Goal: Information Seeking & Learning: Check status

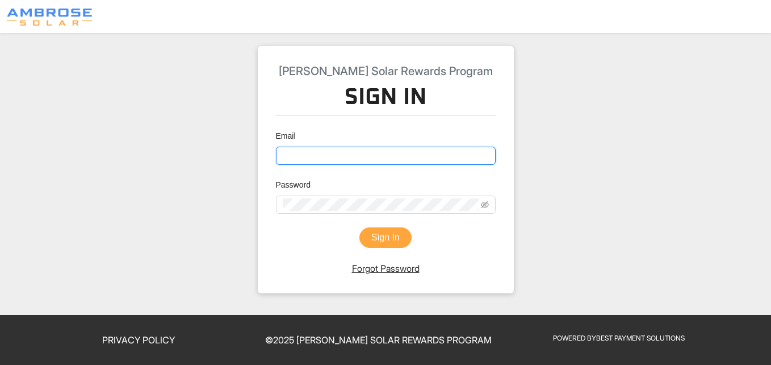
type input "[EMAIL_ADDRESS][DOMAIN_NAME]"
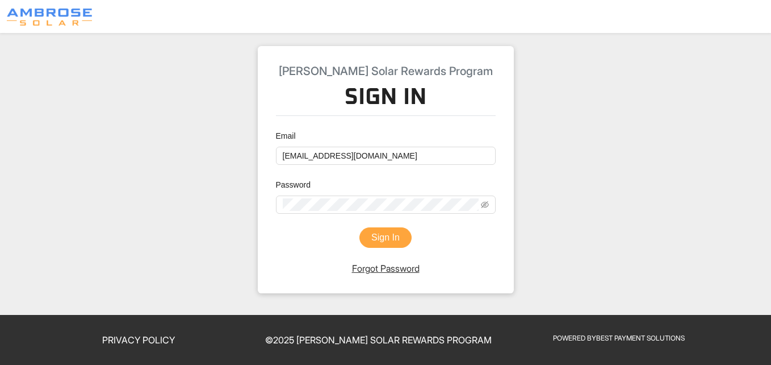
click at [386, 238] on button "Sign In" at bounding box center [385, 237] width 52 height 20
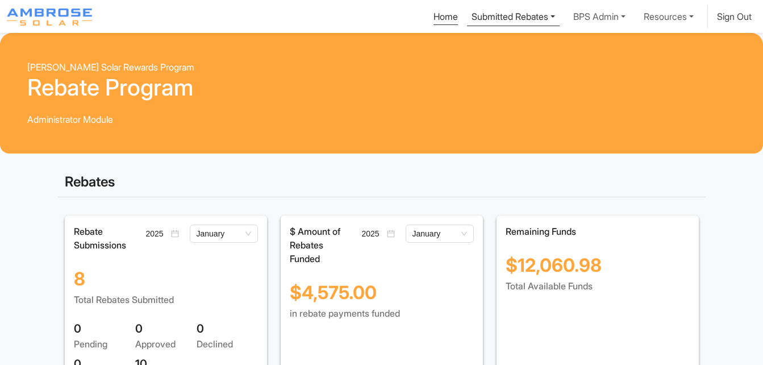
click at [493, 16] on link "Submitted Rebates" at bounding box center [513, 15] width 93 height 21
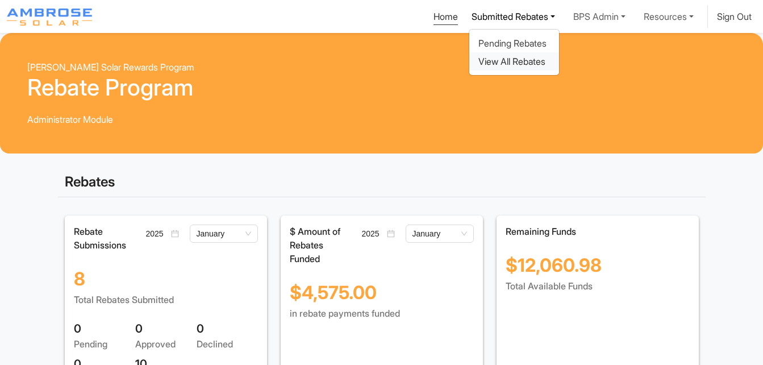
click at [493, 60] on div "View All Rebates" at bounding box center [514, 62] width 72 height 14
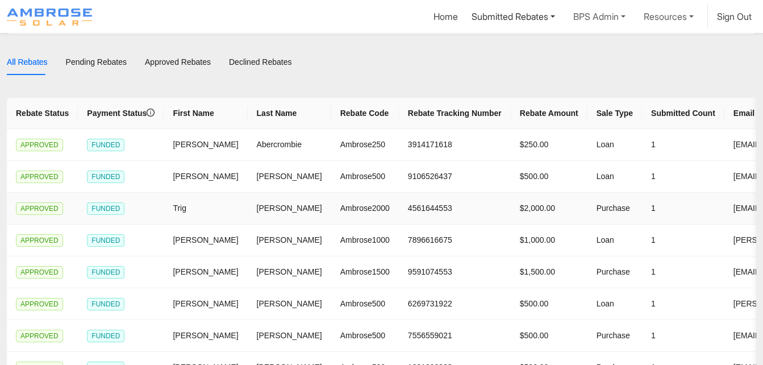
scroll to position [227, 0]
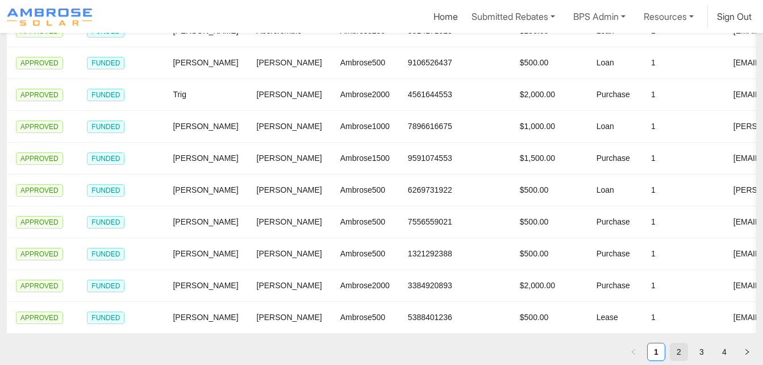
click at [670, 355] on link "2" at bounding box center [678, 351] width 17 height 17
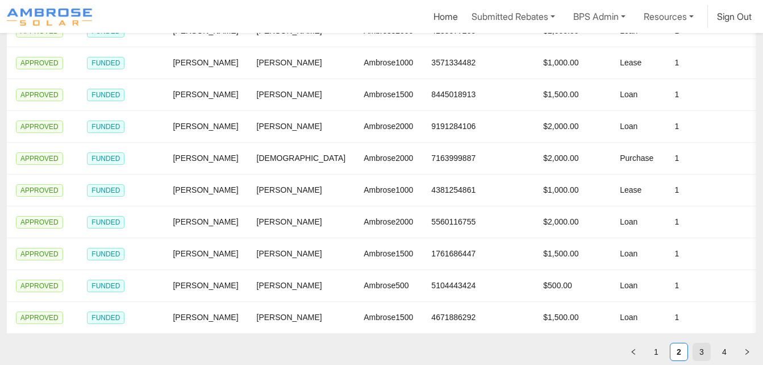
click at [708, 349] on link "3" at bounding box center [701, 351] width 17 height 17
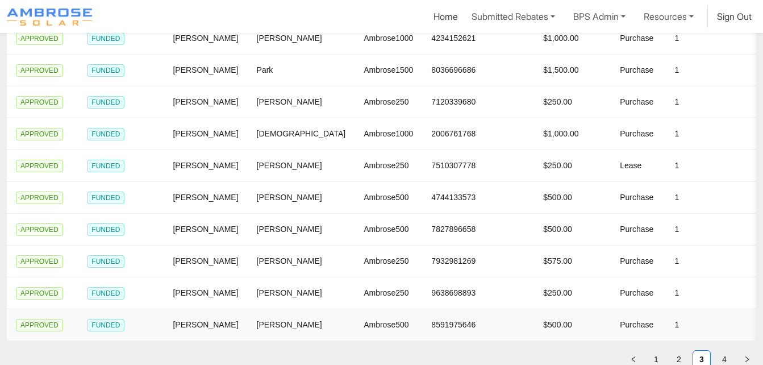
scroll to position [298, 0]
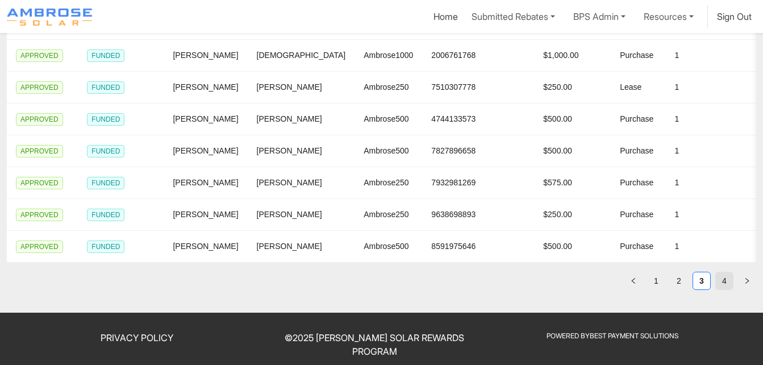
click at [726, 277] on link "4" at bounding box center [723, 280] width 17 height 17
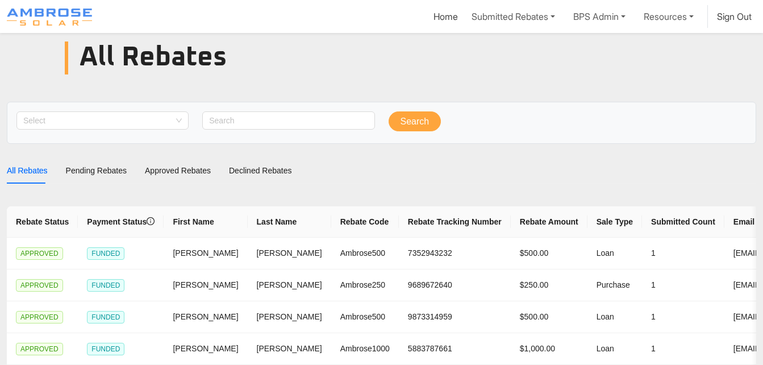
scroll to position [0, 0]
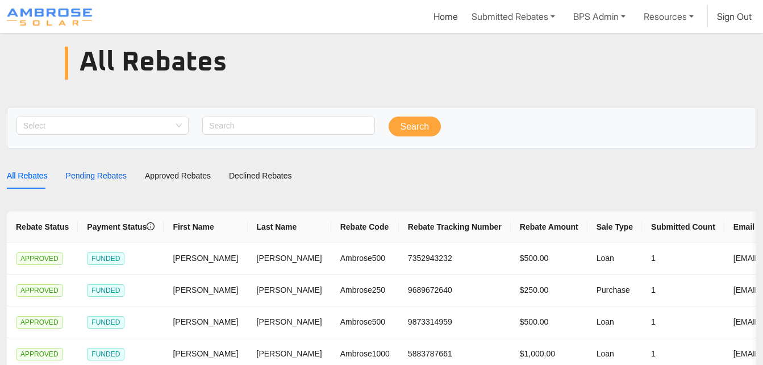
click at [108, 175] on div "Pending Rebates" at bounding box center [96, 175] width 61 height 12
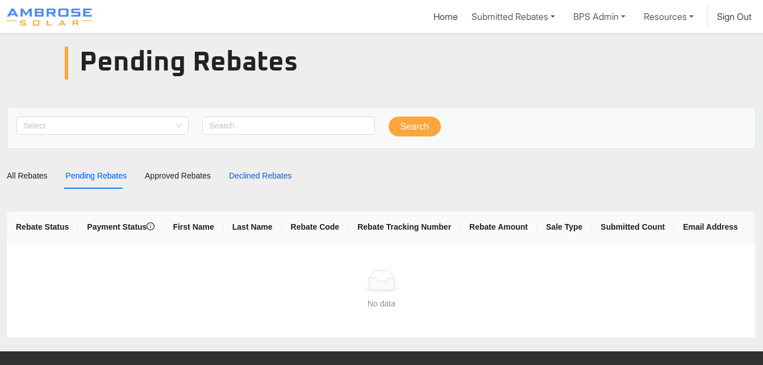
click at [241, 176] on div "Declined Rebates" at bounding box center [260, 175] width 63 height 12
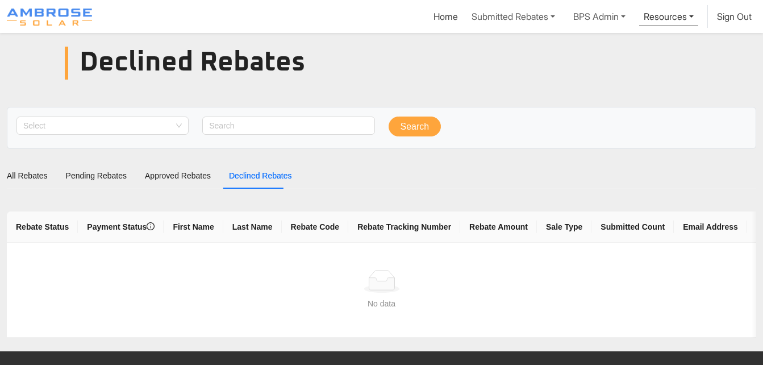
click at [559, 19] on link "Resources" at bounding box center [513, 16] width 93 height 23
click at [639, 62] on div "Contact Us" at bounding box center [653, 62] width 72 height 14
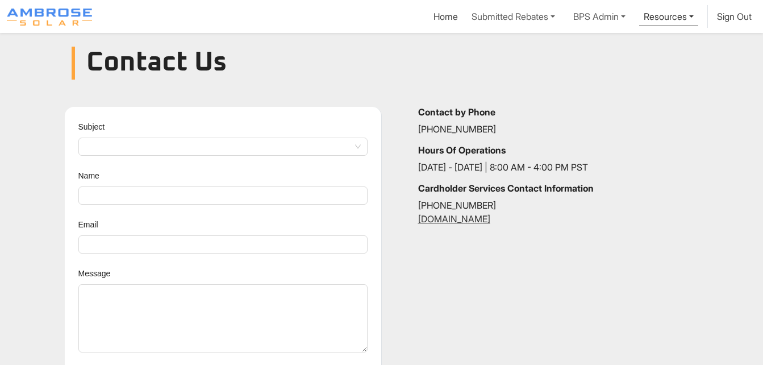
click at [663, 22] on link "Resources" at bounding box center [668, 15] width 59 height 21
click at [656, 43] on div "FAQs" at bounding box center [653, 43] width 72 height 14
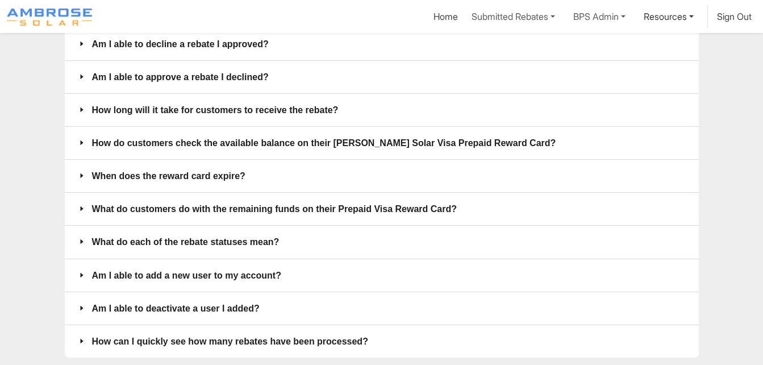
scroll to position [149, 0]
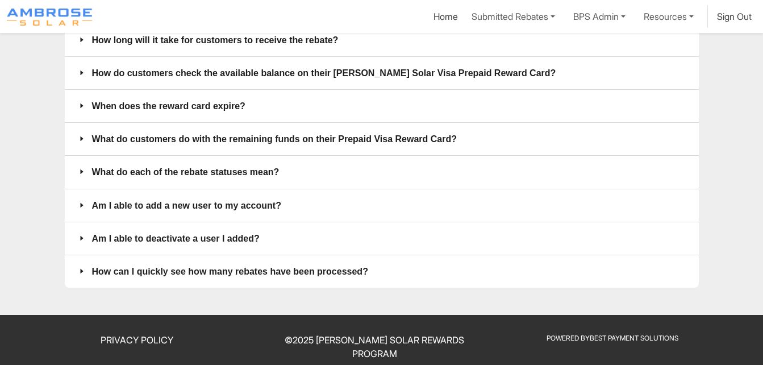
click at [270, 173] on span "What do each of the rebate statuses mean?" at bounding box center [388, 172] width 593 height 14
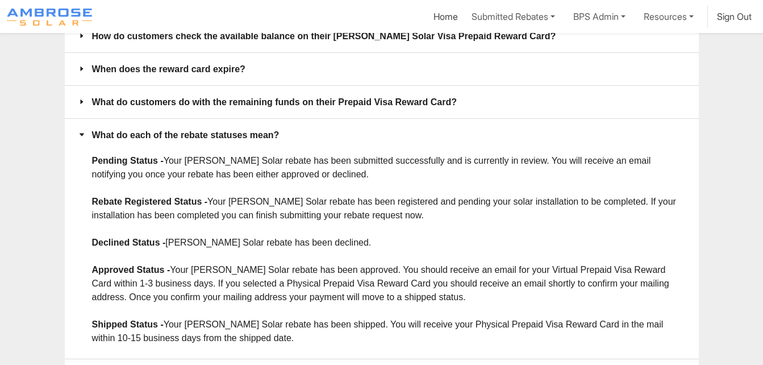
scroll to position [206, 0]
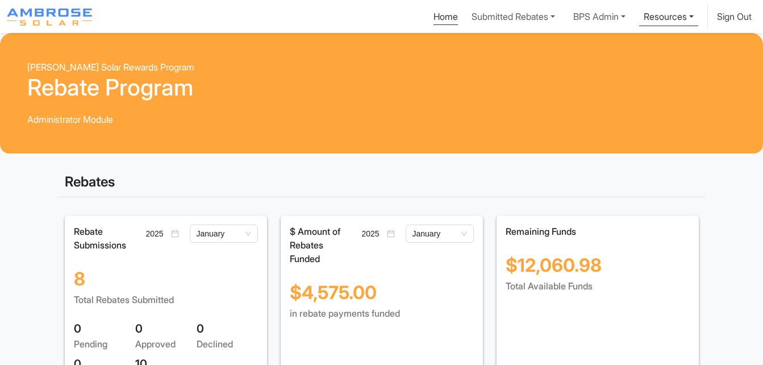
click at [559, 20] on link "Resources" at bounding box center [513, 16] width 93 height 23
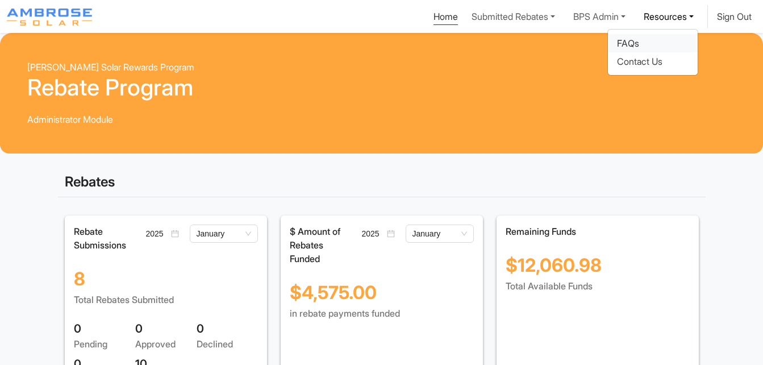
click at [644, 47] on div "FAQs" at bounding box center [653, 43] width 72 height 14
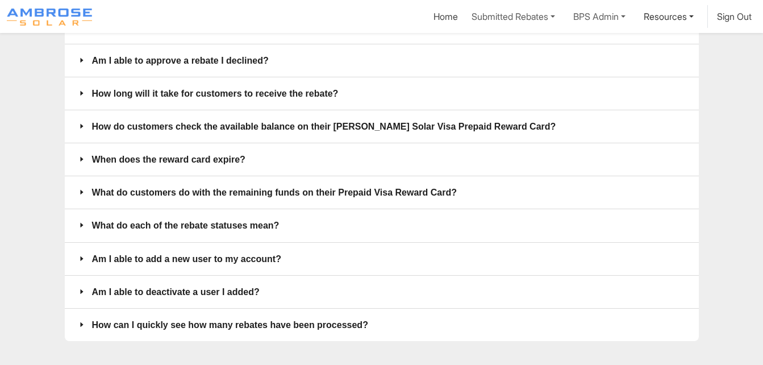
scroll to position [149, 0]
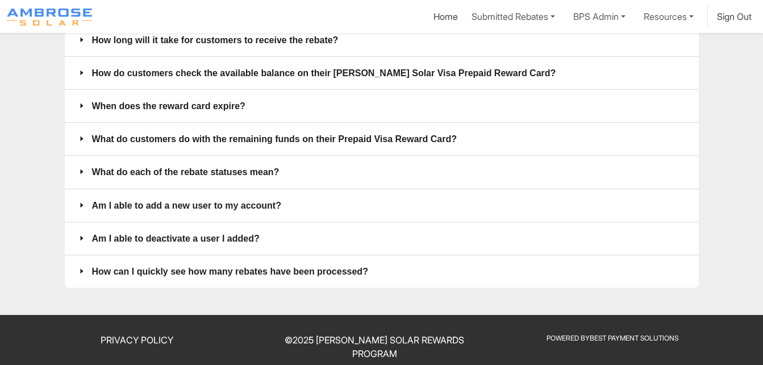
click at [262, 175] on span "What do each of the rebate statuses mean?" at bounding box center [388, 172] width 593 height 14
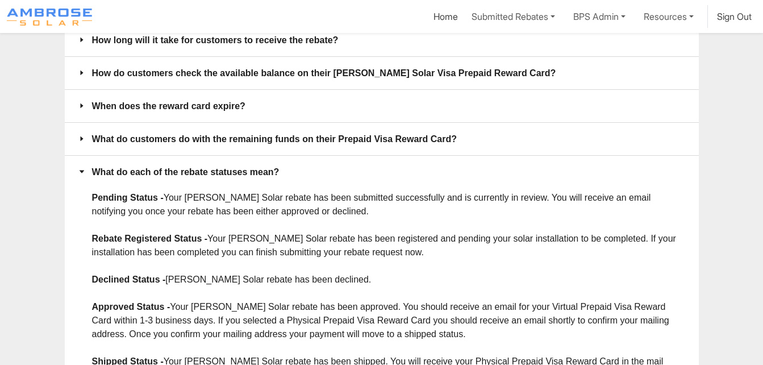
scroll to position [206, 0]
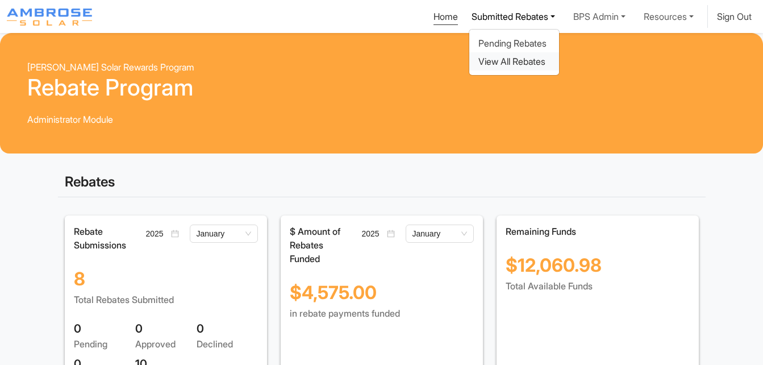
click at [520, 60] on div "View All Rebates" at bounding box center [514, 62] width 72 height 14
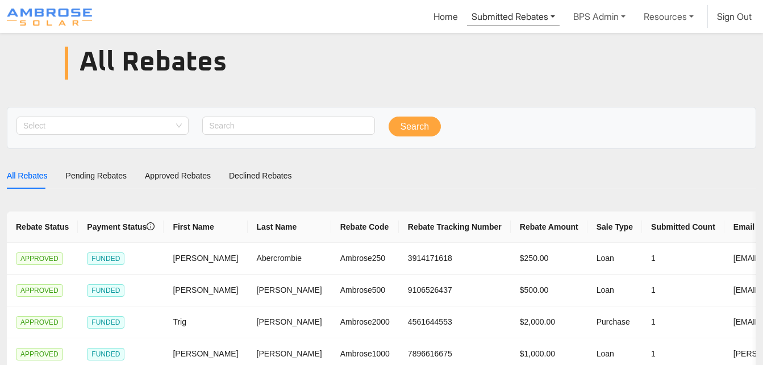
click at [518, 13] on link "Submitted Rebates" at bounding box center [513, 15] width 93 height 21
click at [506, 40] on div "Pending Rebates" at bounding box center [514, 43] width 72 height 14
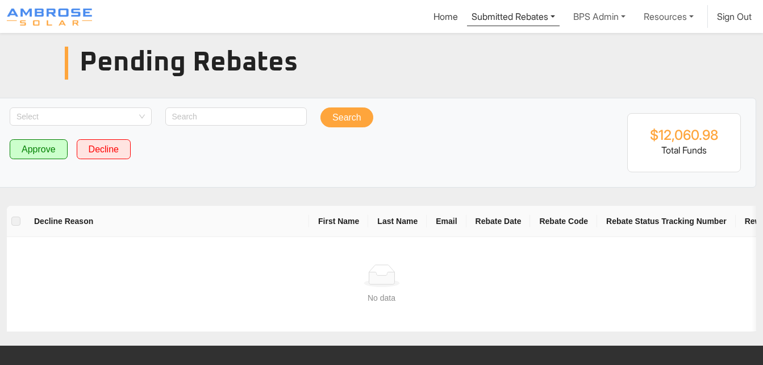
click at [518, 15] on link "Submitted Rebates" at bounding box center [513, 15] width 93 height 21
click at [512, 61] on div "View All Rebates" at bounding box center [514, 62] width 72 height 14
